Goal: Information Seeking & Learning: Learn about a topic

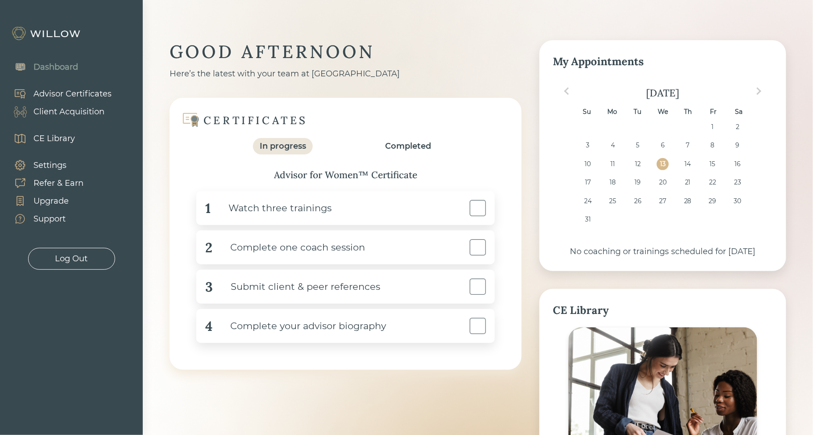
click at [46, 112] on div "Client Acquisition" at bounding box center [68, 112] width 71 height 12
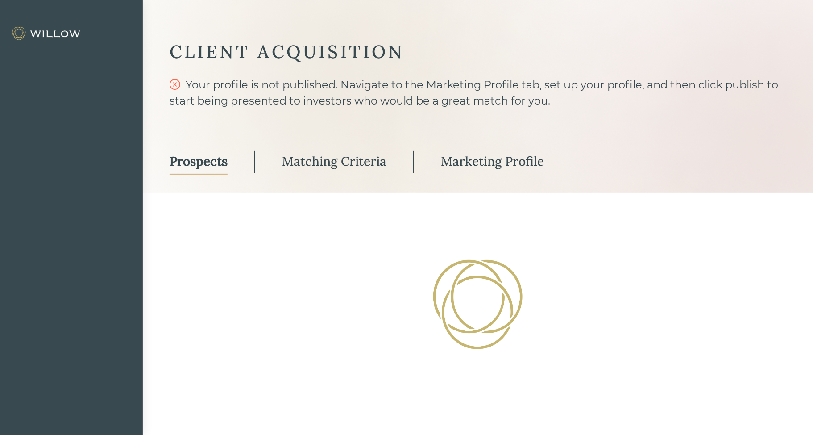
select select "3"
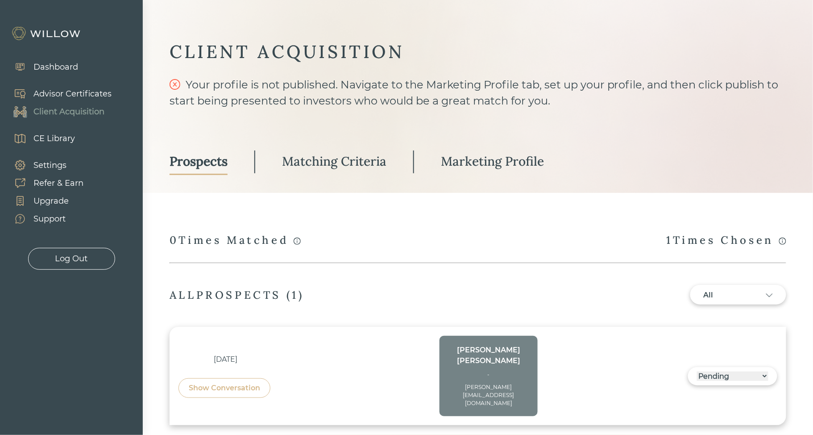
click at [368, 163] on div "Matching Criteria" at bounding box center [334, 161] width 104 height 16
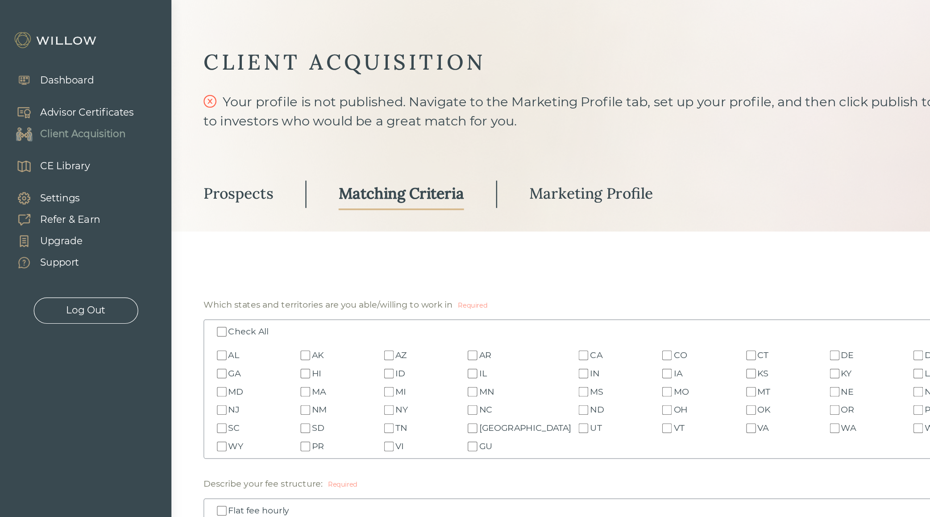
click at [51, 66] on div "Dashboard" at bounding box center [55, 67] width 45 height 12
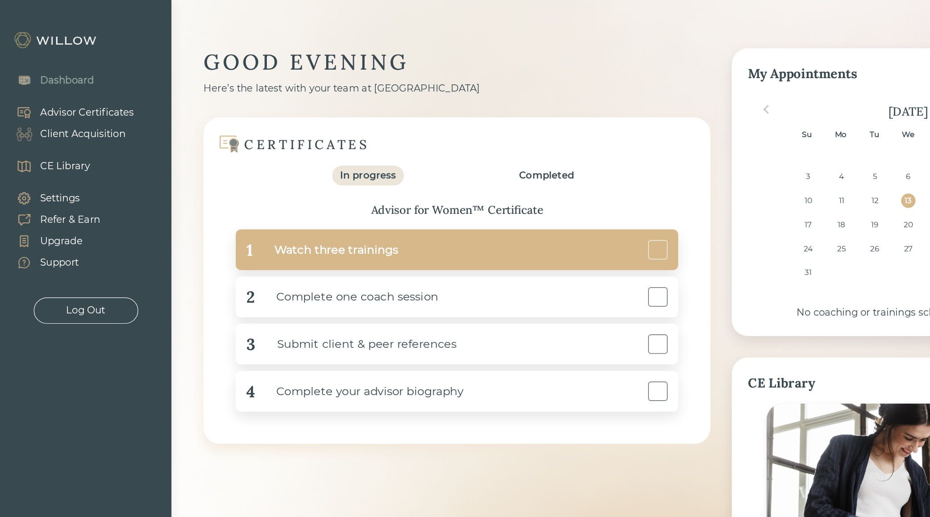
click at [297, 208] on div "Watch three trainings" at bounding box center [271, 208] width 121 height 20
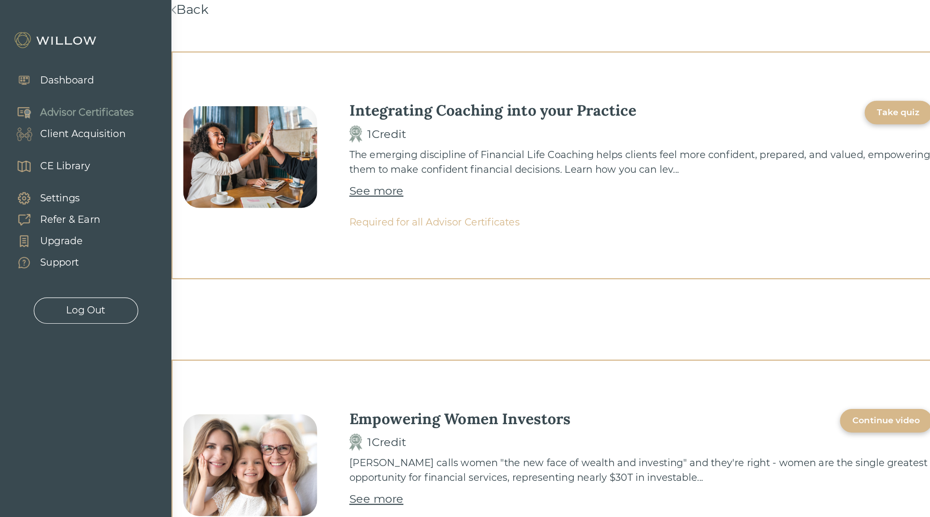
click at [156, 9] on link "Back" at bounding box center [158, 7] width 31 height 13
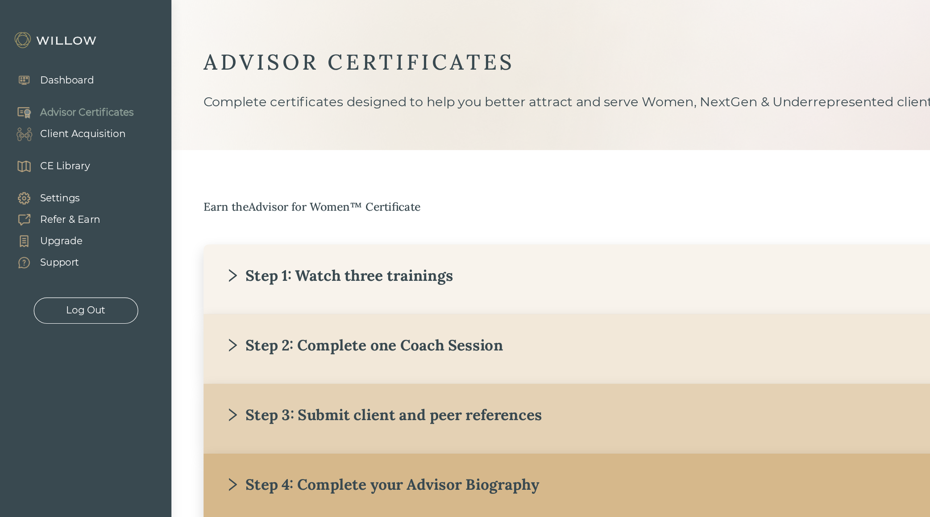
click at [249, 286] on div "Step 2: Complete one Coach Session" at bounding box center [303, 287] width 232 height 16
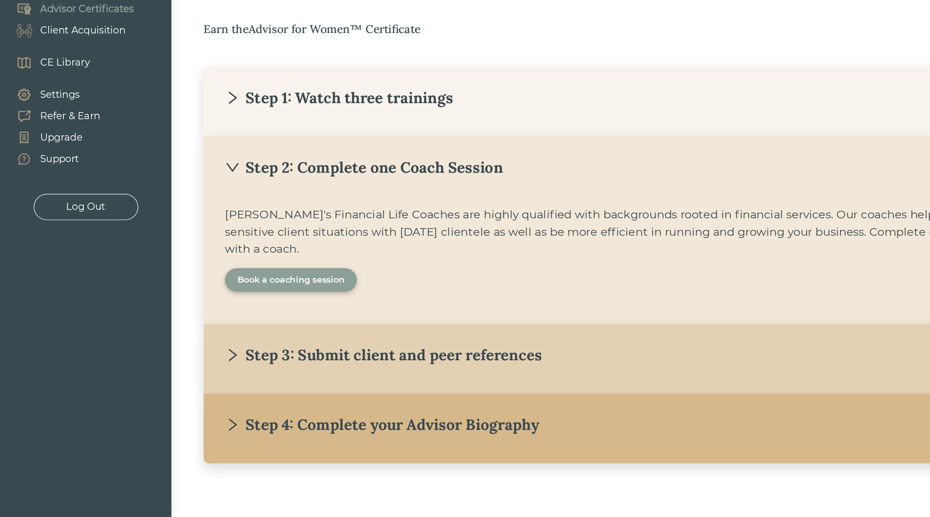
scroll to position [63, 0]
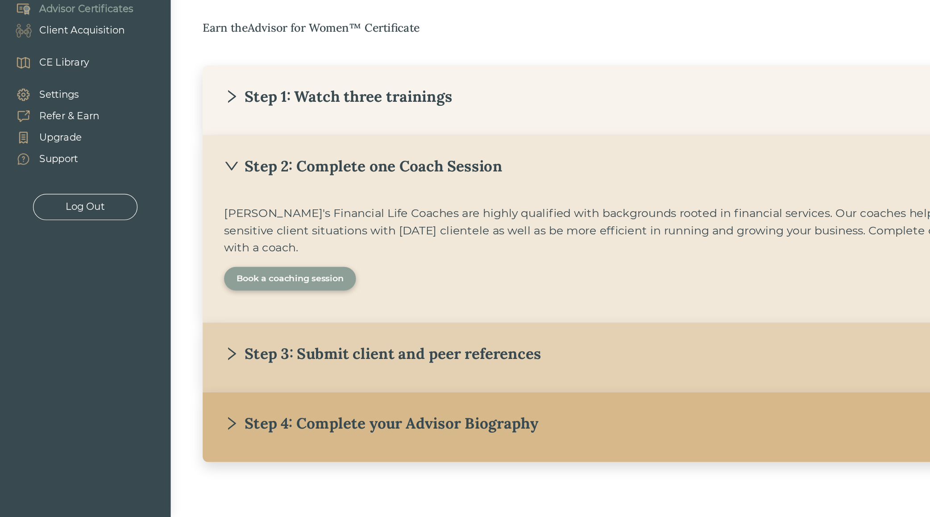
click at [232, 320] on div "Book a coaching session" at bounding box center [242, 318] width 89 height 11
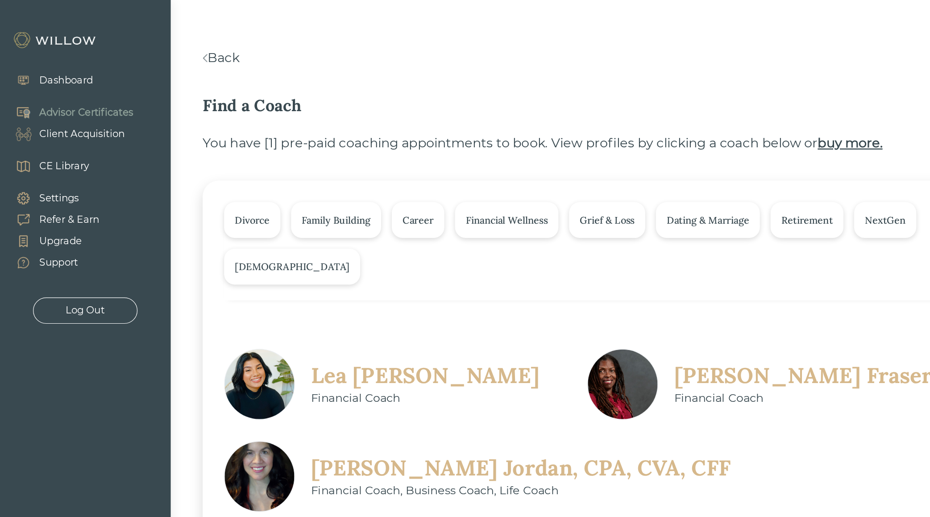
click at [198, 48] on link "Back" at bounding box center [185, 48] width 31 height 13
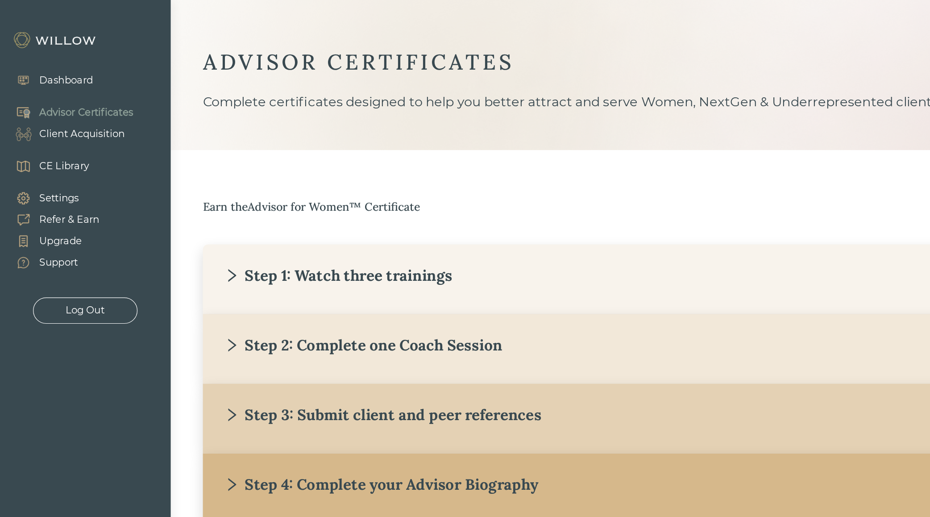
click at [212, 228] on div "Step 1: Watch three trainings" at bounding box center [282, 229] width 190 height 16
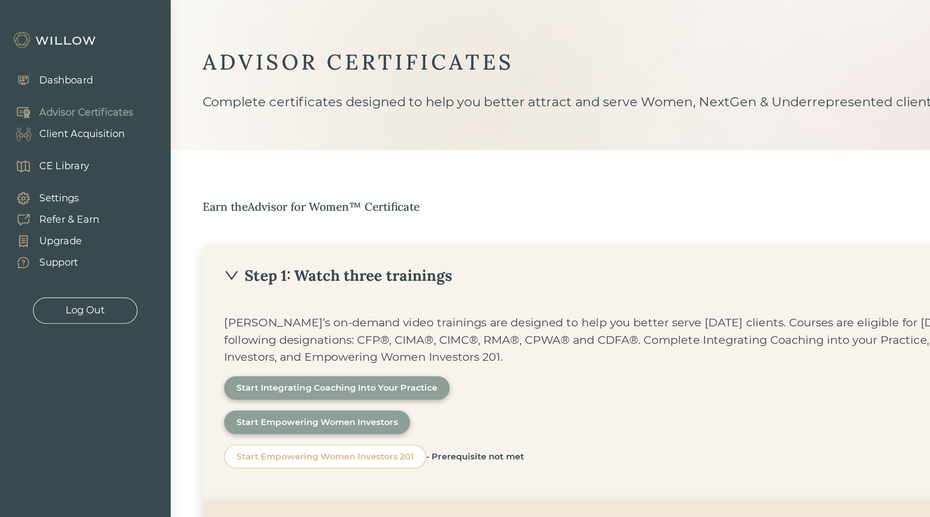
click at [60, 138] on div "CE Library" at bounding box center [54, 139] width 42 height 12
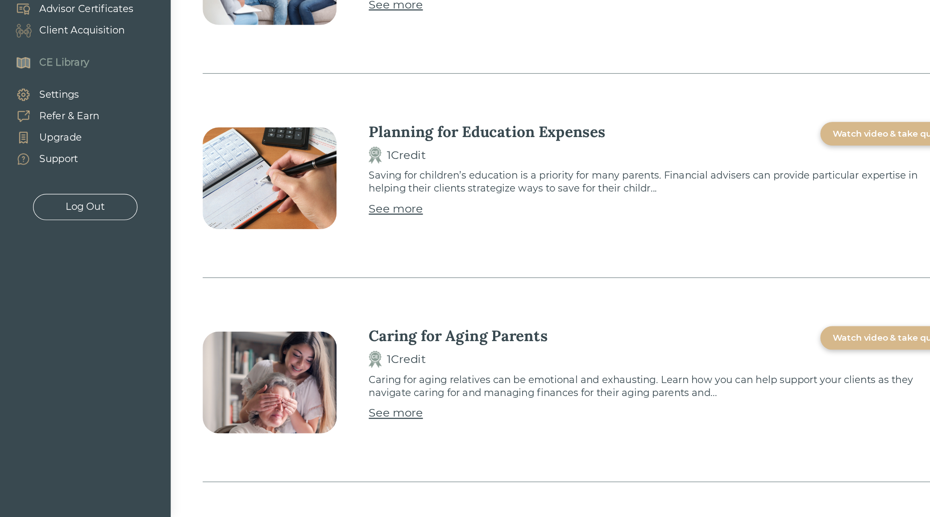
scroll to position [829, 0]
